Goal: Use online tool/utility: Utilize a website feature to perform a specific function

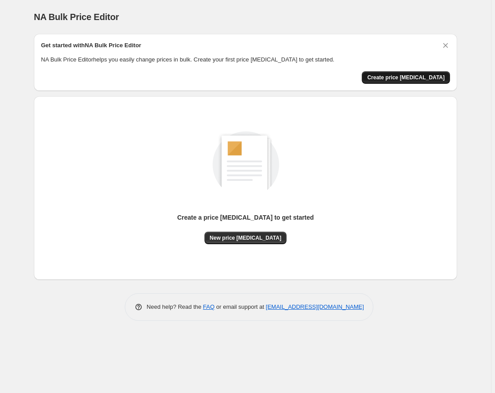
click at [414, 74] on span "Create price [MEDICAL_DATA]" at bounding box center [406, 77] width 78 height 7
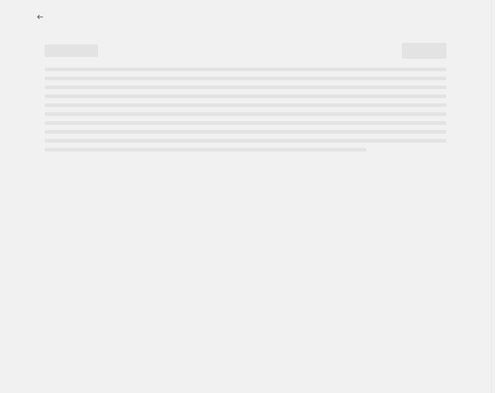
select select "percentage"
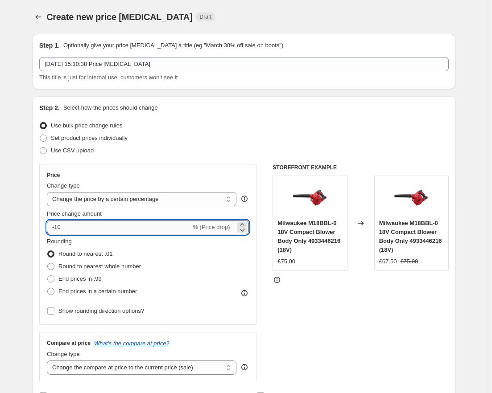
click at [91, 229] on input "-10" at bounding box center [119, 227] width 144 height 14
click at [80, 227] on input "-42" at bounding box center [119, 227] width 144 height 14
click at [84, 230] on input "-35" at bounding box center [119, 227] width 144 height 14
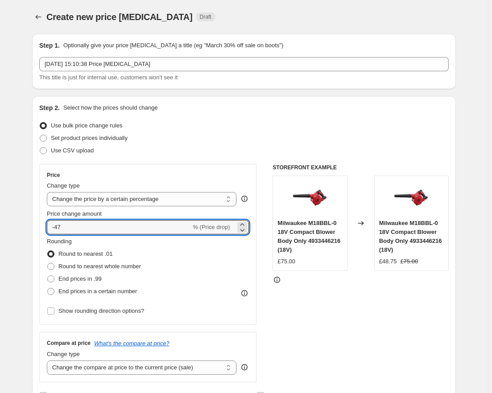
type input "-47"
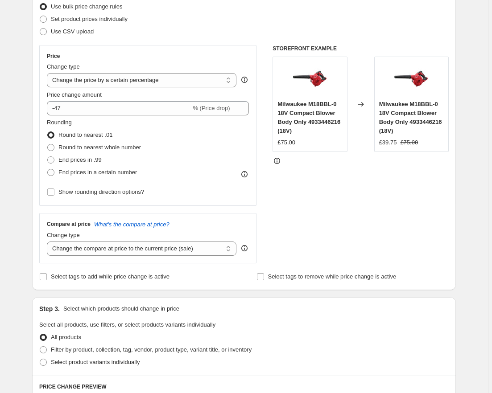
scroll to position [143, 0]
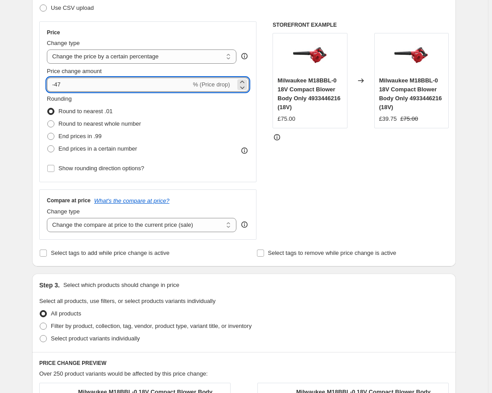
click at [83, 85] on input "-47" at bounding box center [119, 85] width 144 height 14
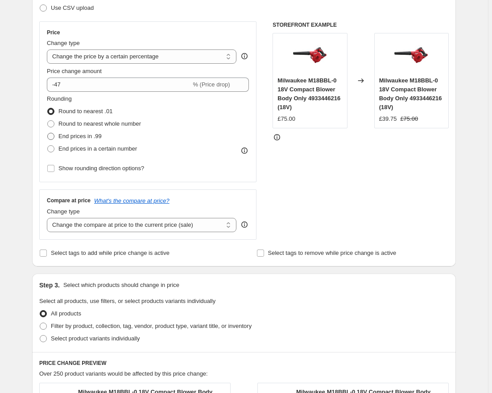
click at [66, 135] on span "End prices in .99" at bounding box center [79, 136] width 43 height 7
click at [48, 133] on input "End prices in .99" at bounding box center [47, 133] width 0 height 0
radio input "true"
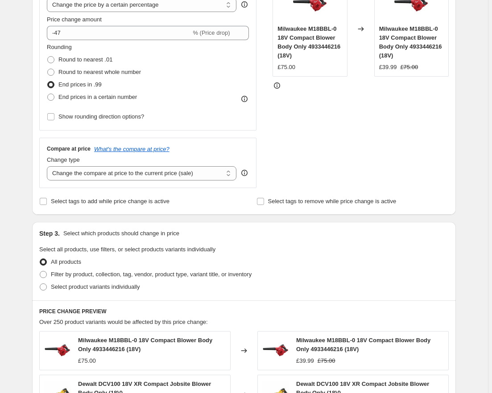
scroll to position [152, 0]
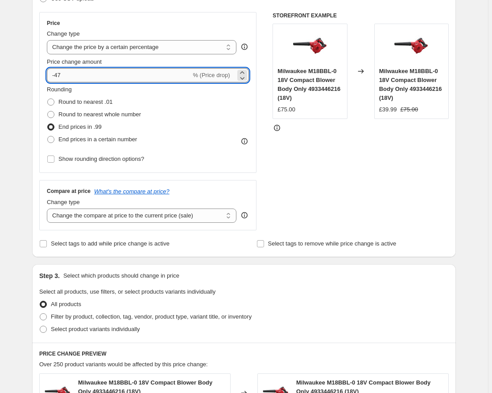
click at [105, 74] on input "-47" at bounding box center [119, 75] width 144 height 14
click at [7, 111] on div "Create new price [MEDICAL_DATA]. This page is ready Create new price [MEDICAL_D…" at bounding box center [244, 301] width 488 height 906
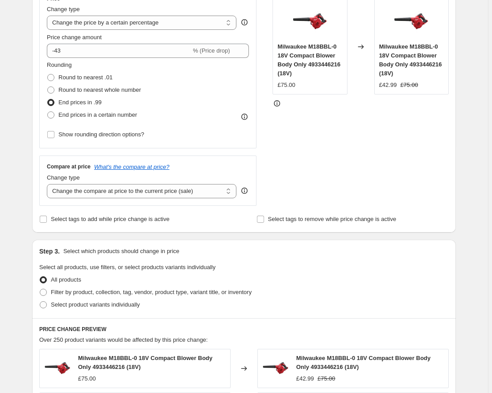
scroll to position [143, 0]
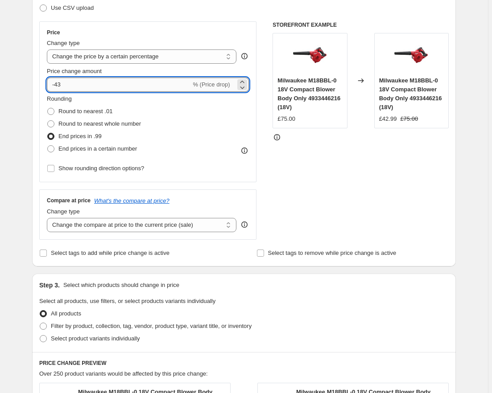
click at [69, 89] on input "-43" at bounding box center [119, 85] width 144 height 14
type input "-40"
click at [25, 103] on div "Create new price [MEDICAL_DATA]. This page is ready Create new price [MEDICAL_D…" at bounding box center [243, 310] width 445 height 906
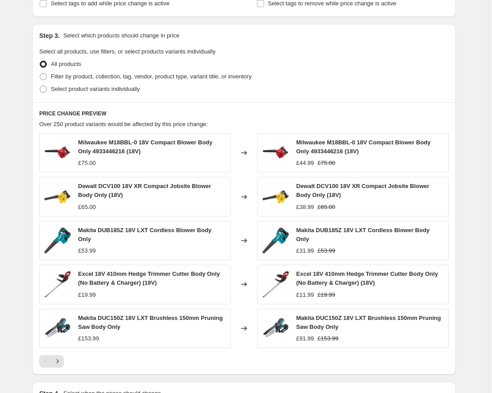
scroll to position [509, 0]
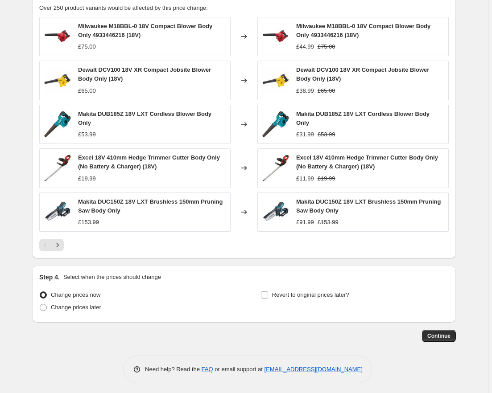
click at [436, 333] on span "Continue" at bounding box center [438, 336] width 23 height 7
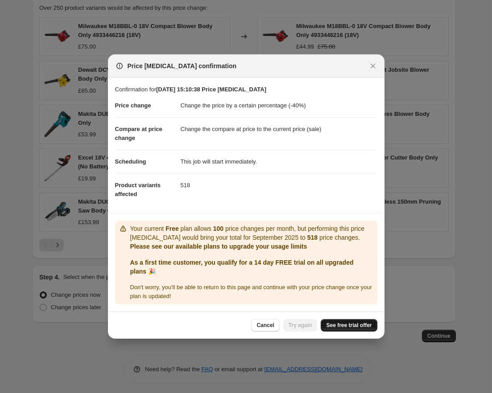
click at [331, 326] on span "See free trial offer" at bounding box center [348, 325] width 45 height 7
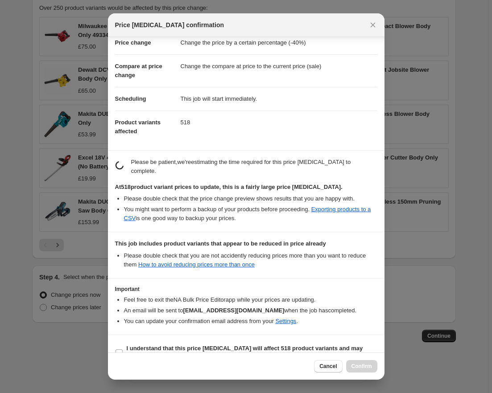
scroll to position [33, 0]
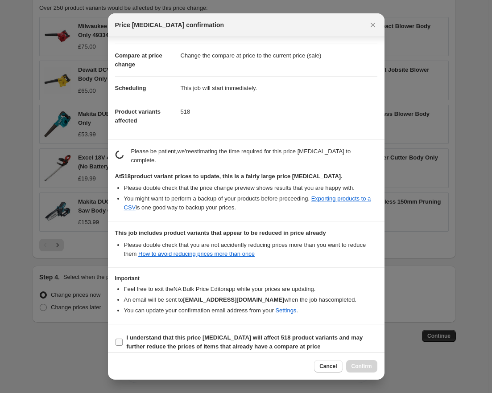
click at [144, 334] on b "I understand that this price [MEDICAL_DATA] will affect 518 product variants an…" at bounding box center [245, 342] width 236 height 16
click at [123, 339] on input "I understand that this price [MEDICAL_DATA] will affect 518 product variants an…" at bounding box center [119, 342] width 7 height 7
checkbox input "true"
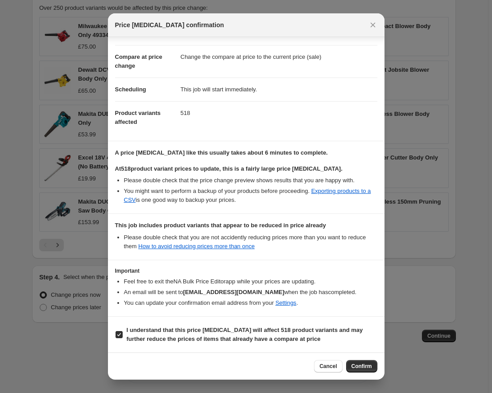
scroll to position [30, 0]
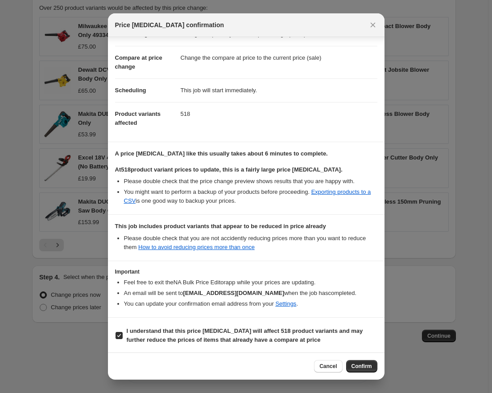
click at [355, 364] on span "Confirm" at bounding box center [361, 366] width 21 height 7
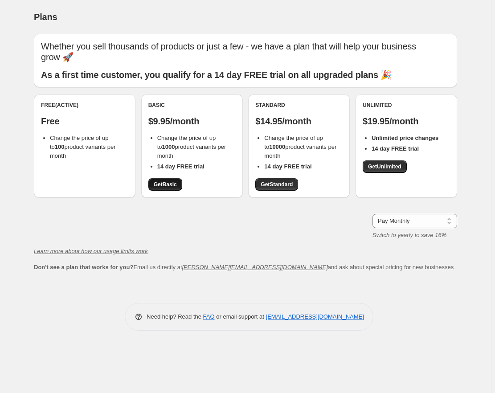
click at [169, 189] on link "Get Basic" at bounding box center [166, 184] width 34 height 12
